Goal: Information Seeking & Learning: Learn about a topic

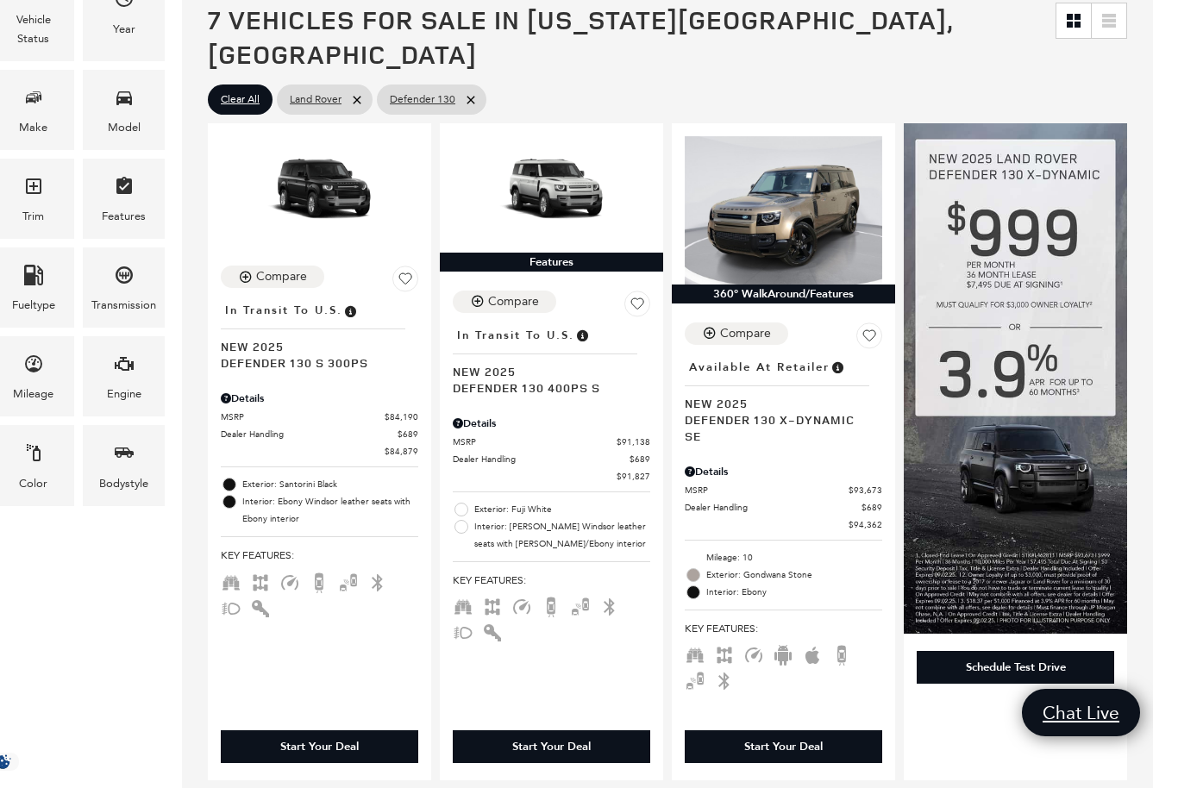
scroll to position [359, 0]
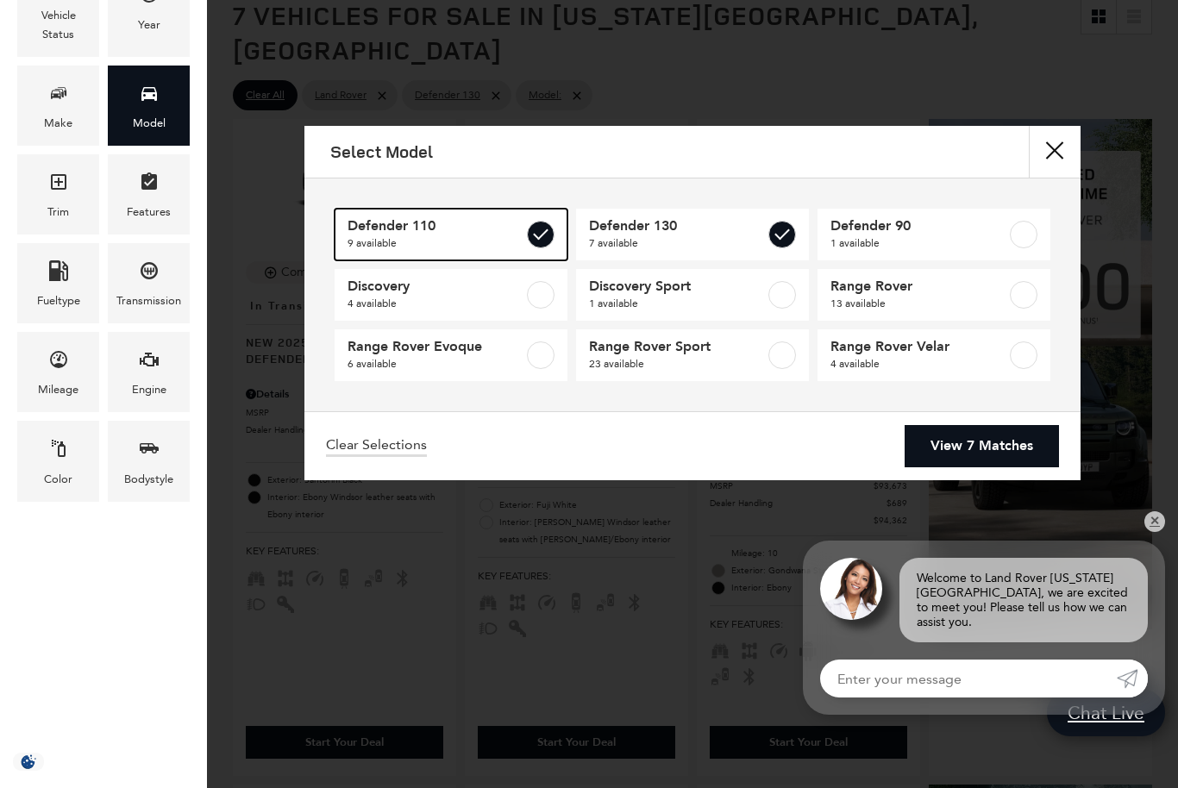
type input "$81,974"
type input "$171,894"
checkbox input "true"
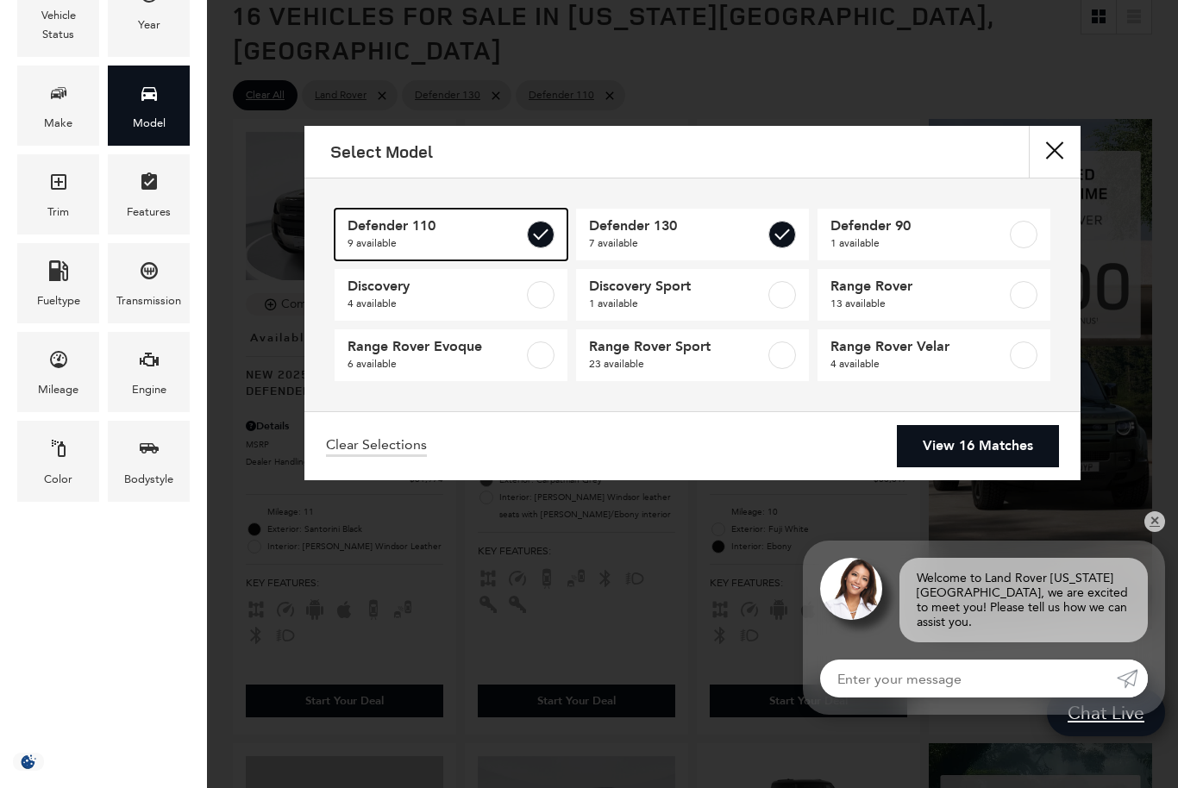
scroll to position [14, 0]
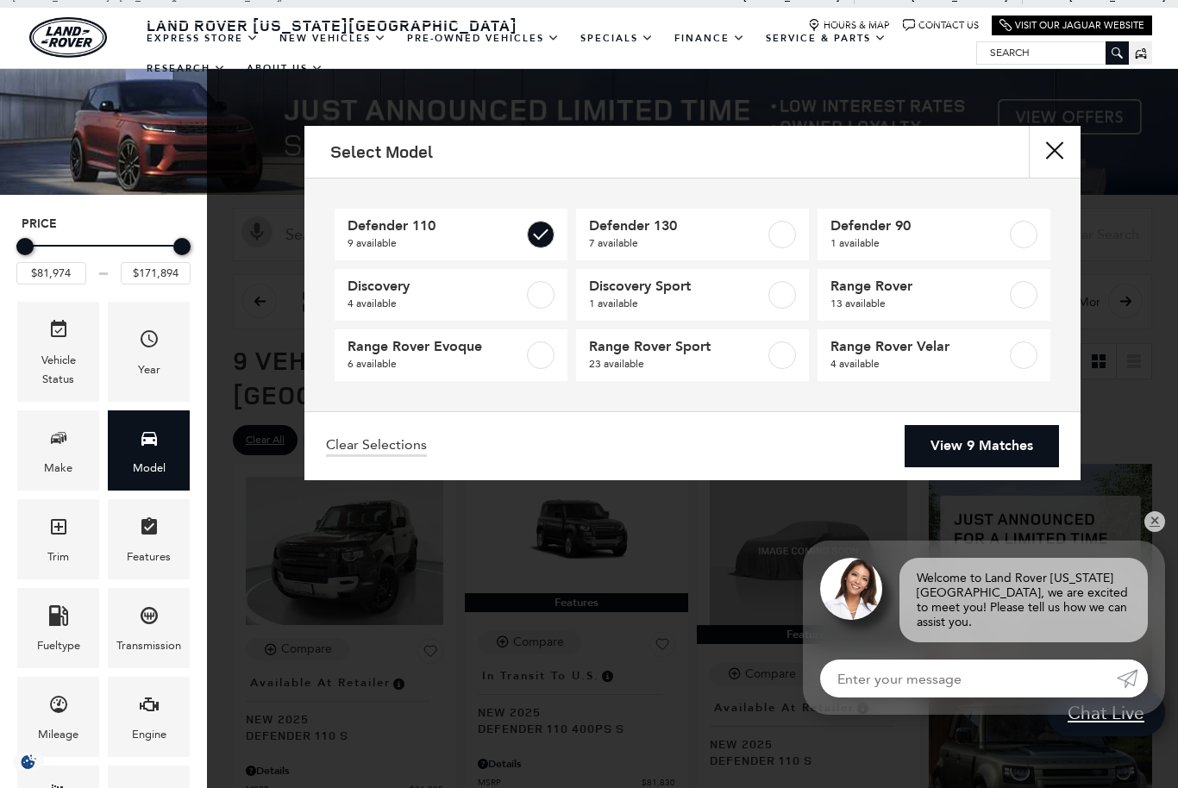
checkbox input "false"
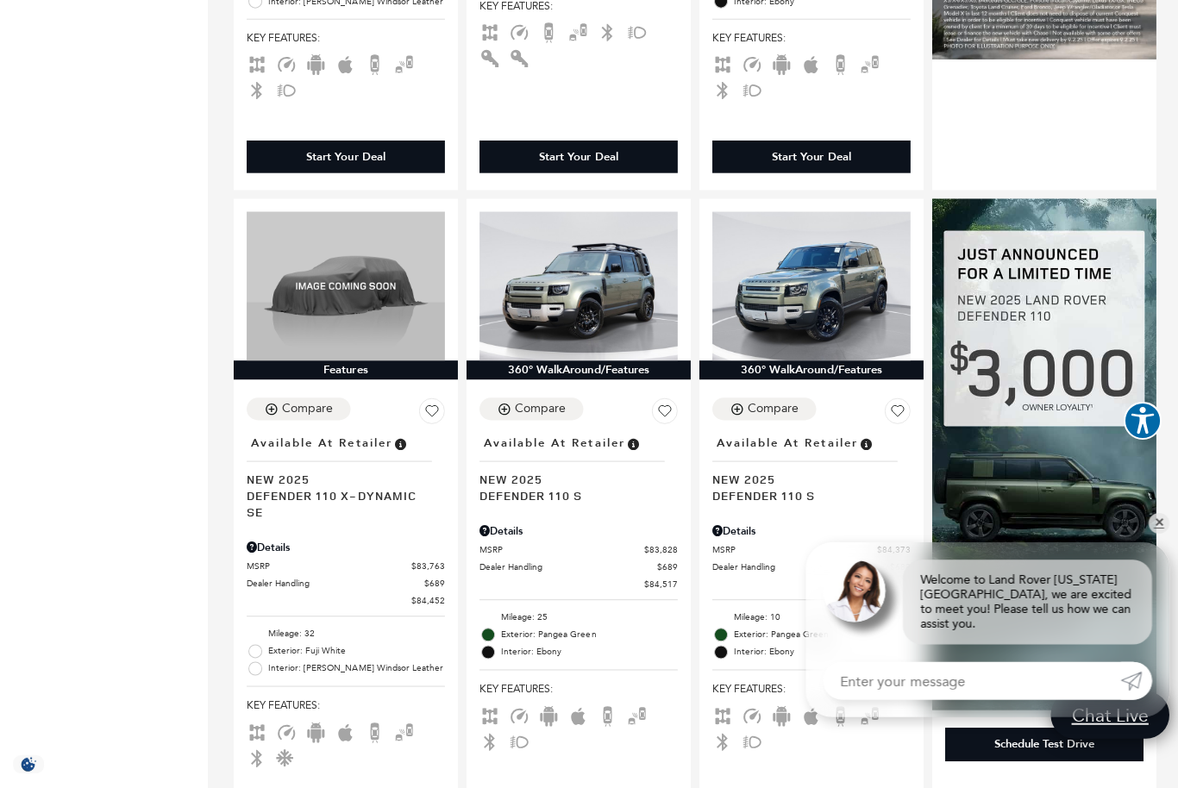
scroll to position [935, 0]
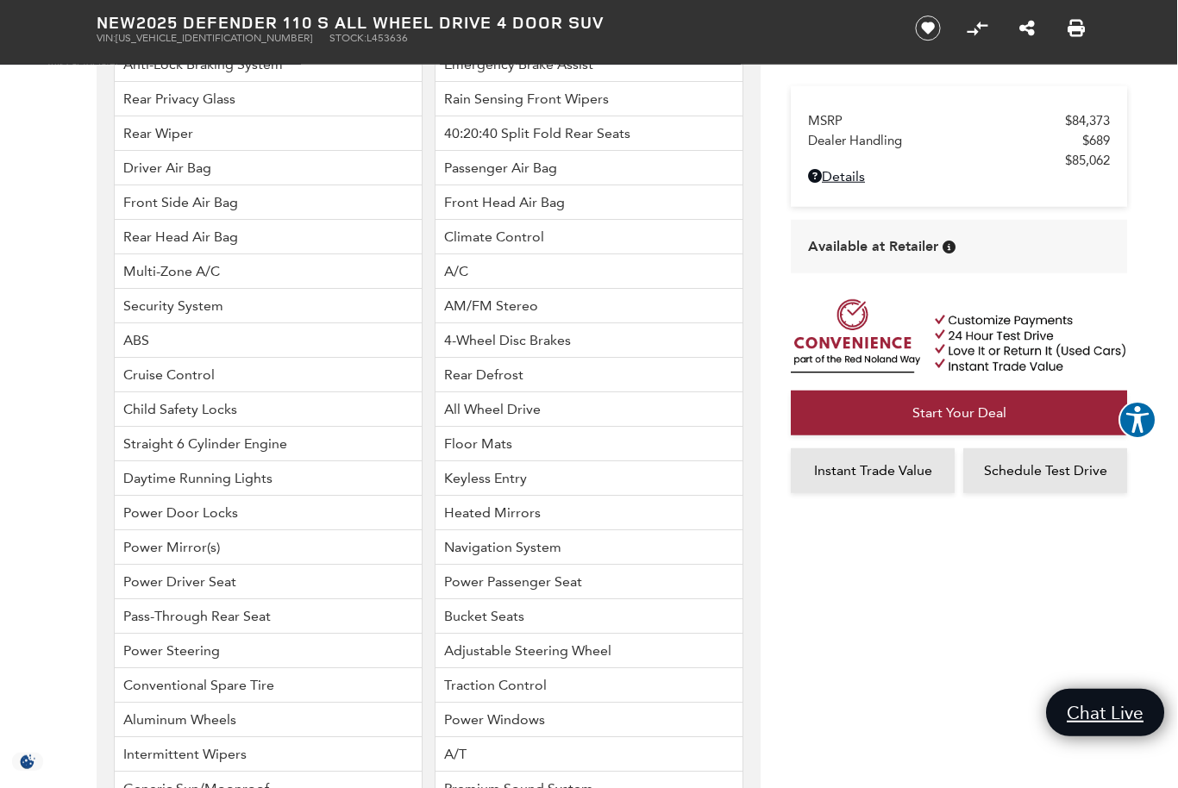
scroll to position [3124, 0]
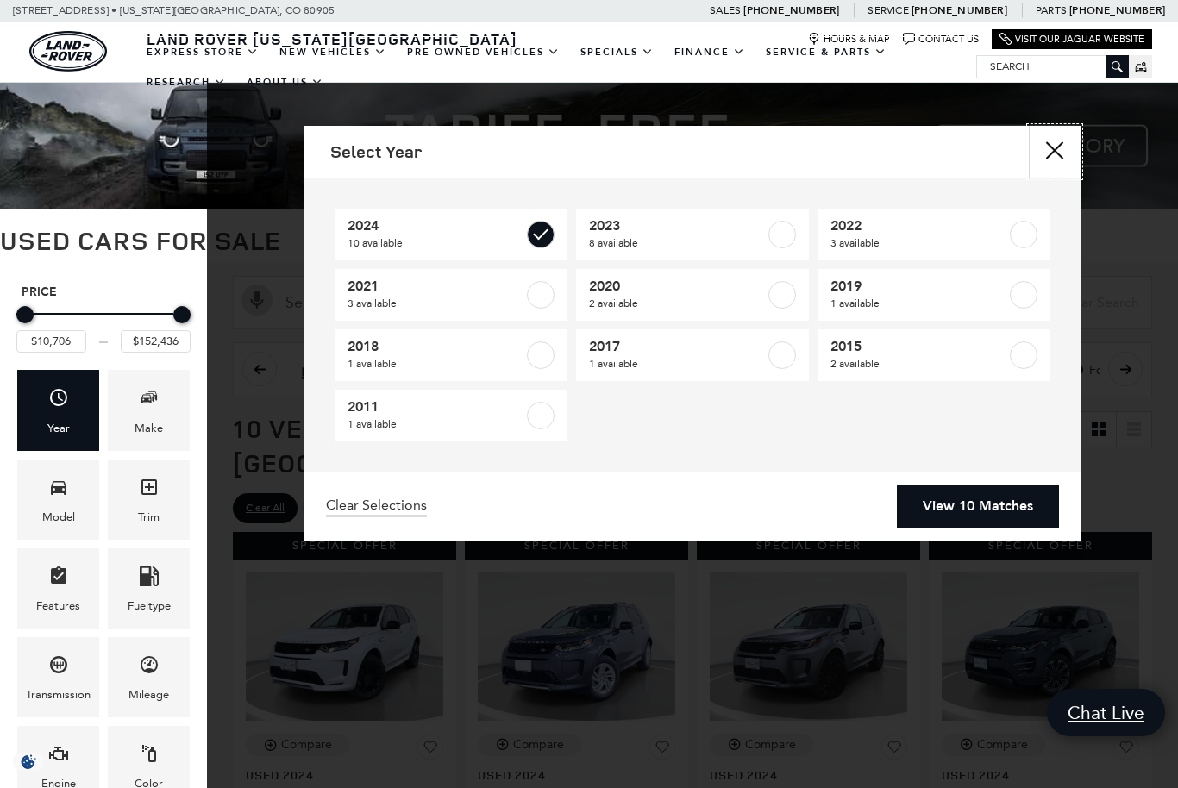
type input "$36,848"
checkbox input "true"
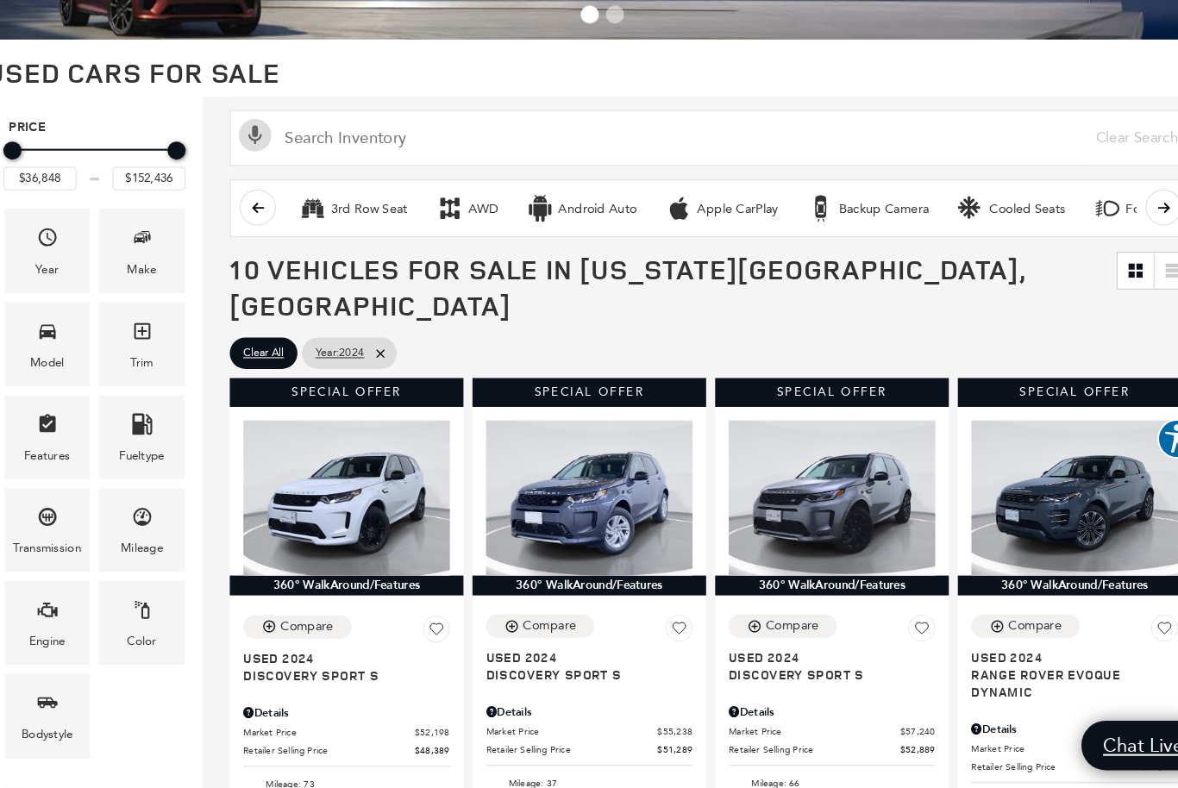
scroll to position [171, 0]
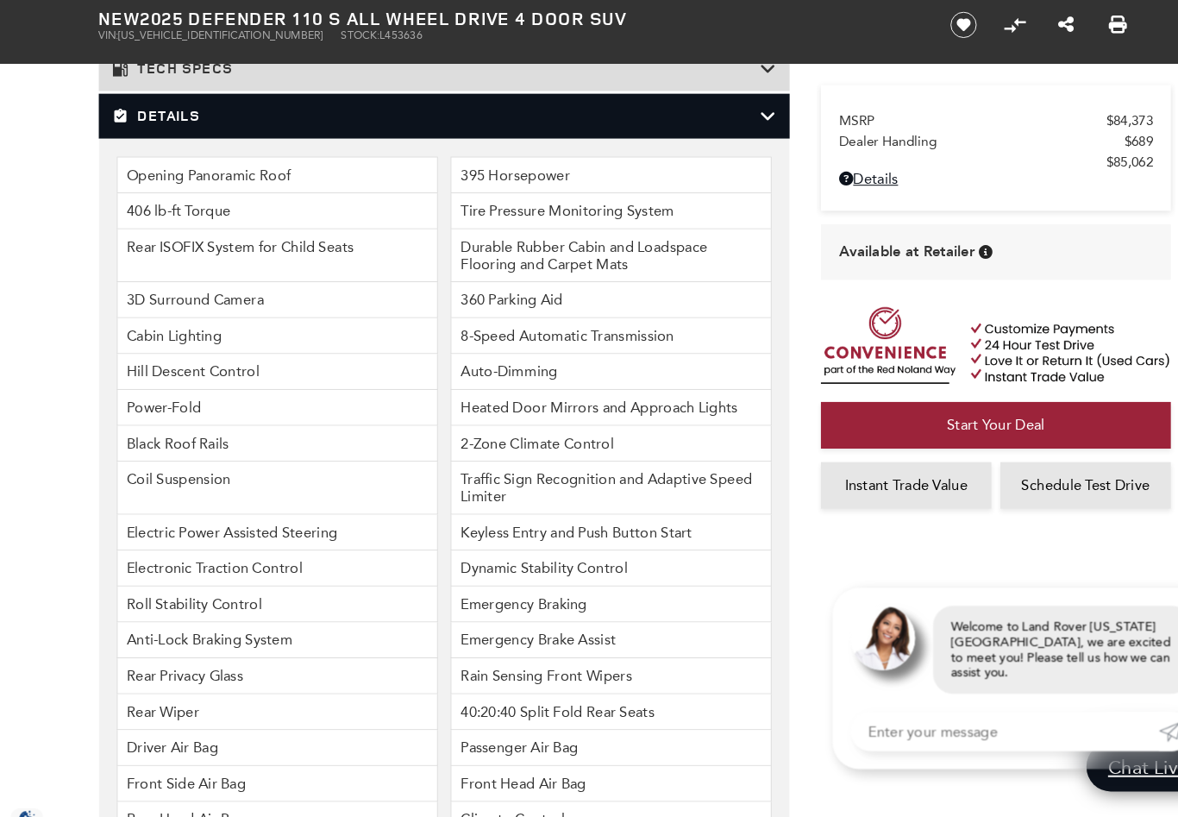
scroll to position [2740, 0]
